Goal: Use online tool/utility

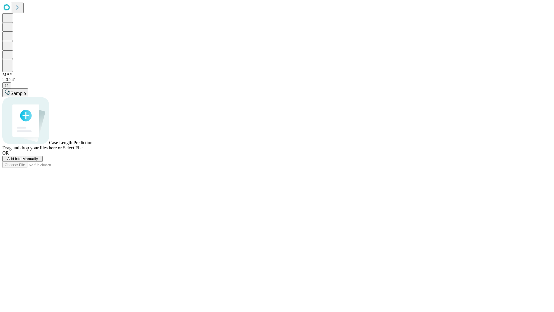
click at [38, 161] on span "Add Info Manually" at bounding box center [22, 158] width 31 height 4
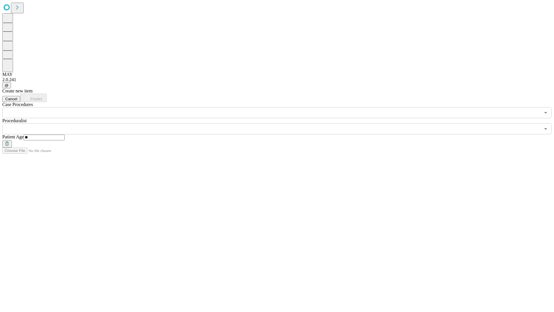
type input "**"
click at [281, 123] on input "text" at bounding box center [271, 128] width 538 height 11
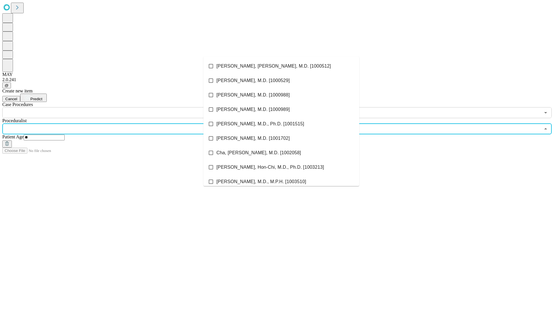
click at [281, 66] on li "[PERSON_NAME], [PERSON_NAME], M.D. [1000512]" at bounding box center [281, 66] width 156 height 14
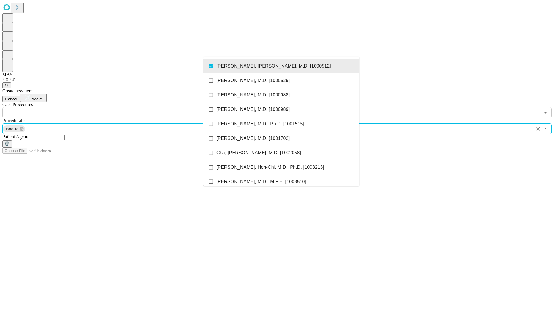
click at [121, 107] on input "text" at bounding box center [271, 112] width 538 height 11
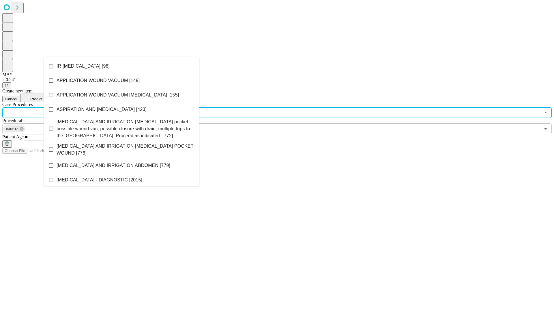
click at [121, 66] on li "IR [MEDICAL_DATA] [98]" at bounding box center [122, 66] width 156 height 14
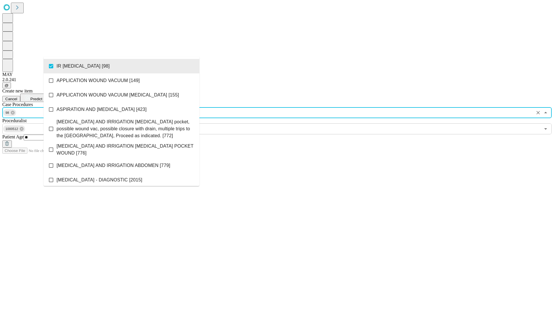
click at [42, 97] on span "Predict" at bounding box center [36, 99] width 12 height 4
